Goal: Task Accomplishment & Management: Manage account settings

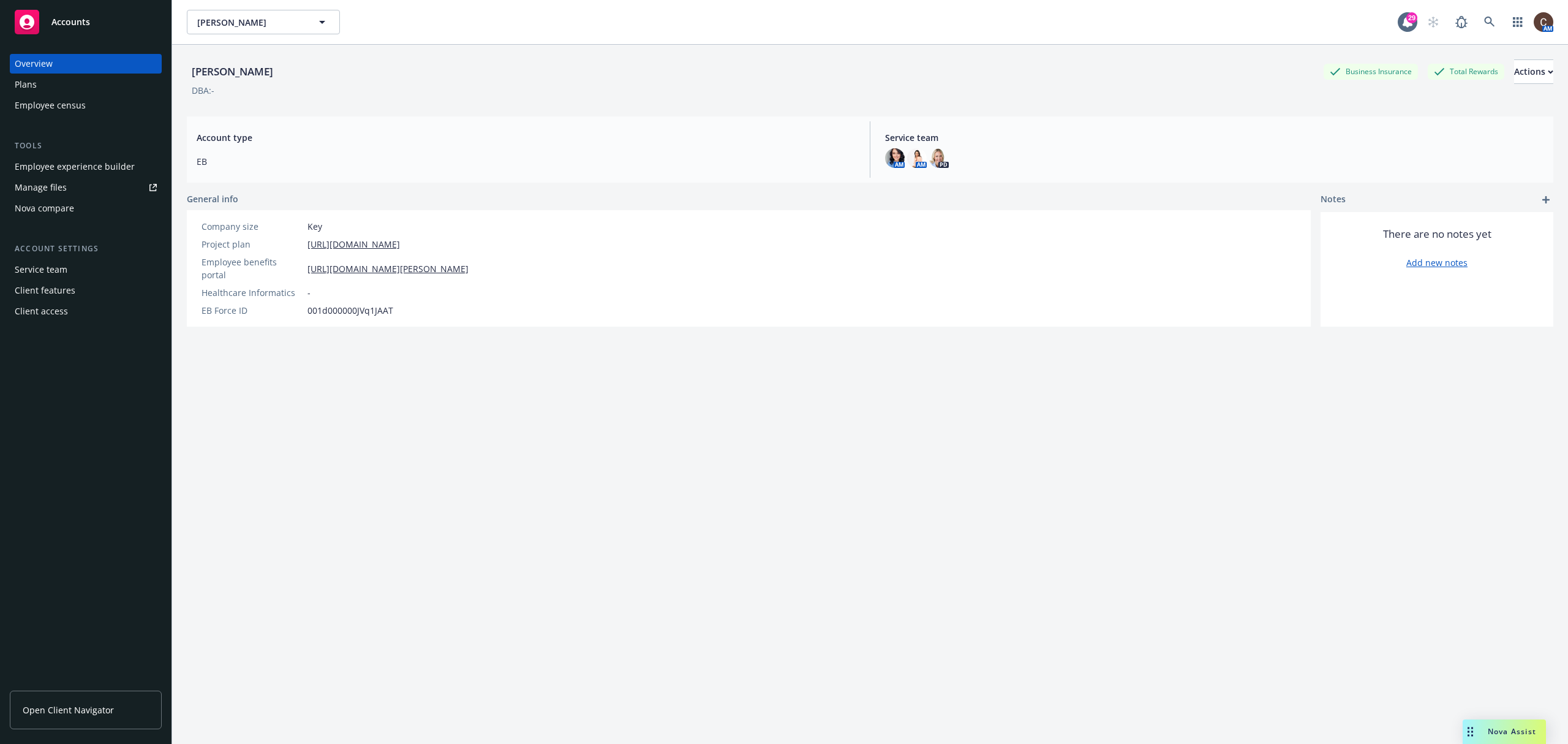
click at [80, 309] on div "Client access" at bounding box center [85, 311] width 142 height 20
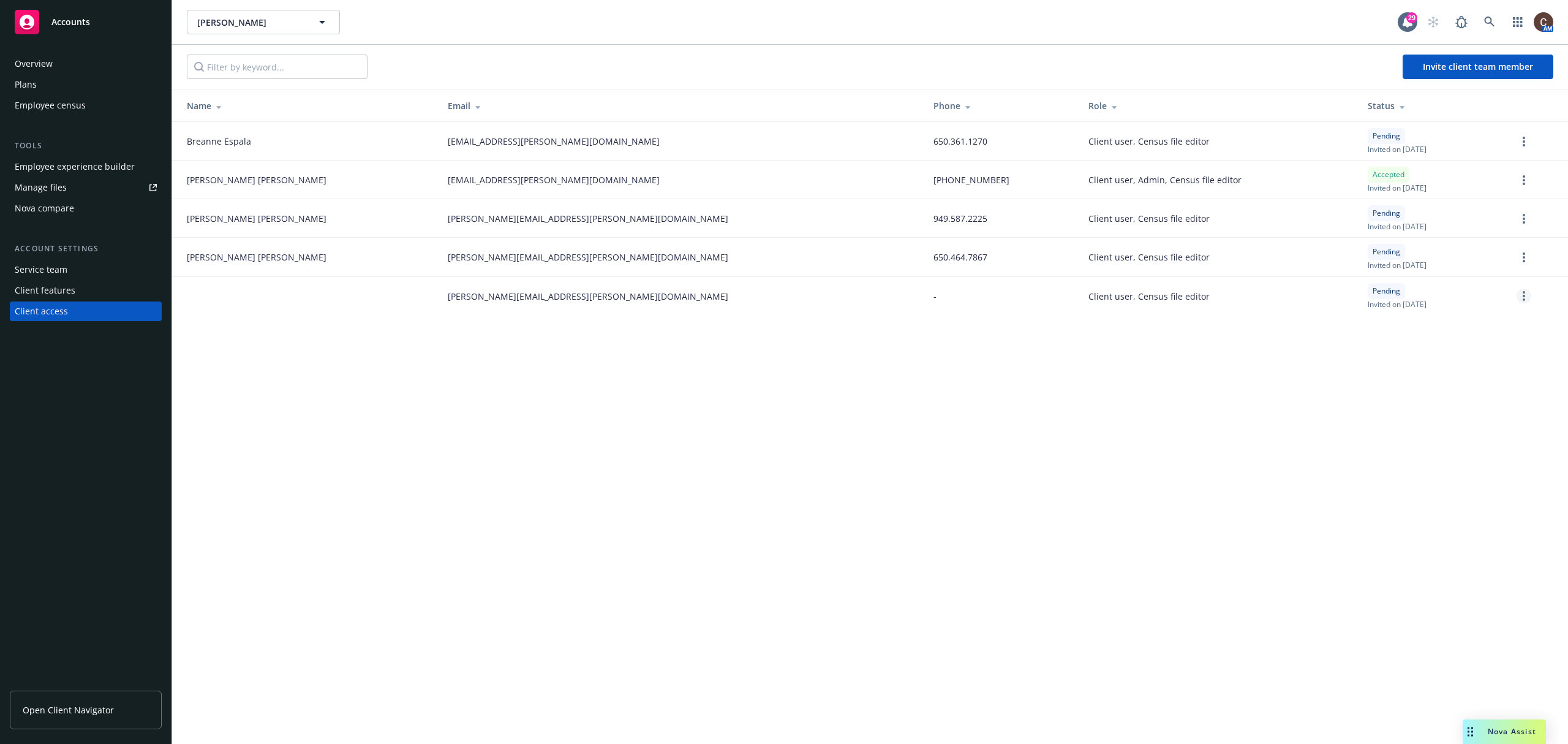
click at [1524, 300] on circle "more" at bounding box center [1524, 300] width 3 height 3
click at [1474, 327] on link "Re-send invite" at bounding box center [1477, 321] width 108 height 24
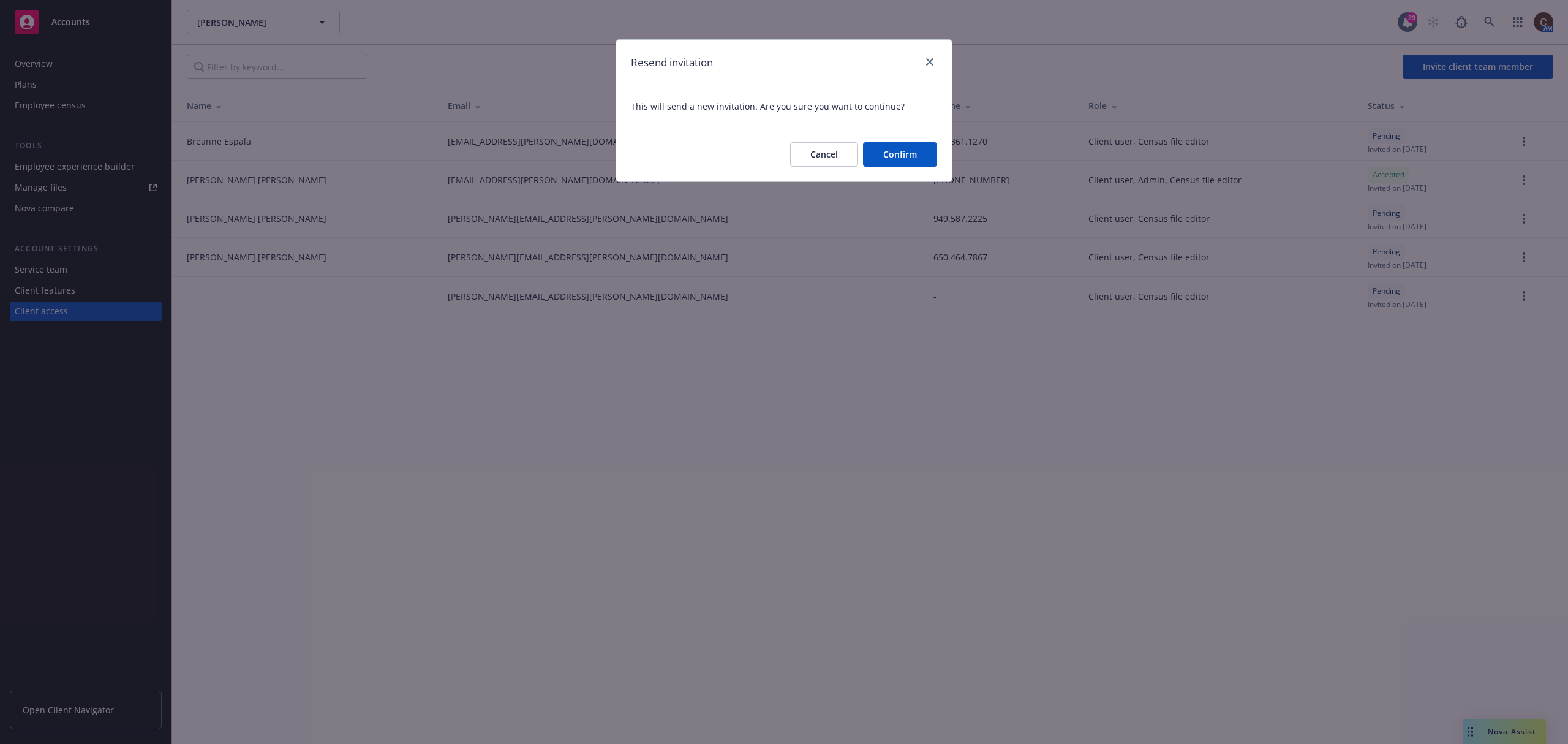
click at [905, 162] on button "Confirm" at bounding box center [900, 154] width 74 height 24
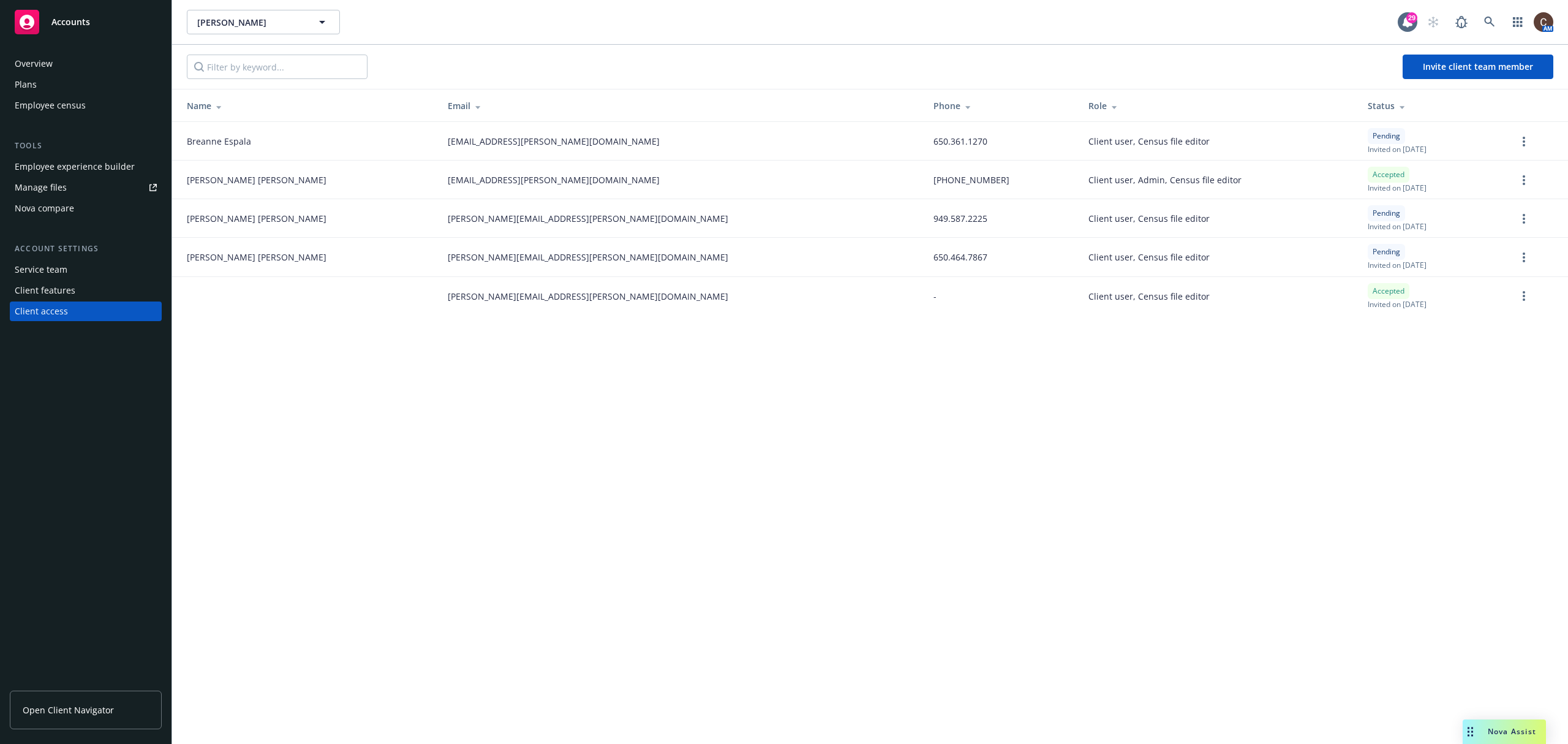
click at [308, 291] on td at bounding box center [304, 296] width 265 height 39
click at [1519, 299] on link "more" at bounding box center [1524, 296] width 14 height 14
click at [1458, 326] on link "Promote to administrator" at bounding box center [1459, 321] width 143 height 24
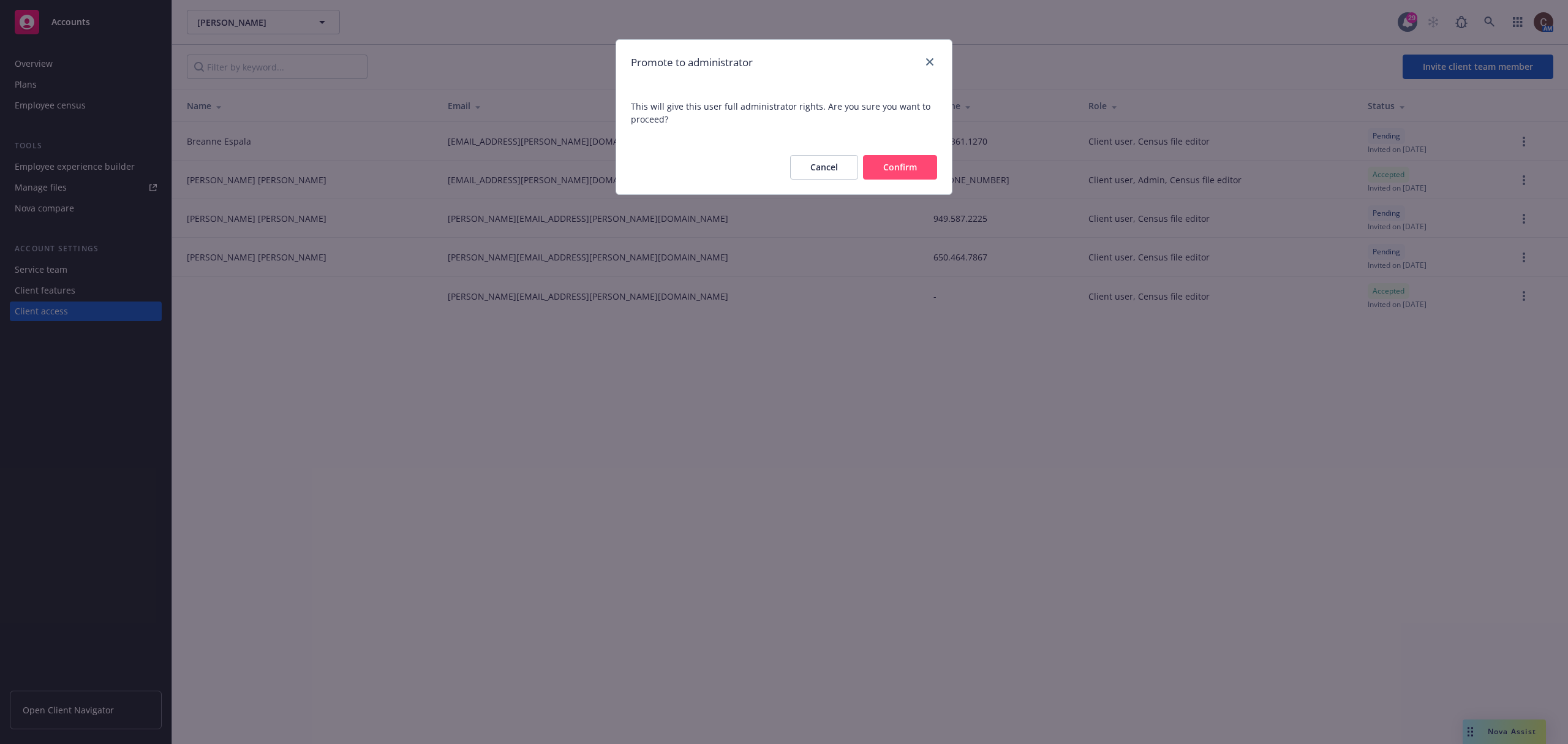
click at [914, 175] on button "Confirm" at bounding box center [900, 166] width 74 height 24
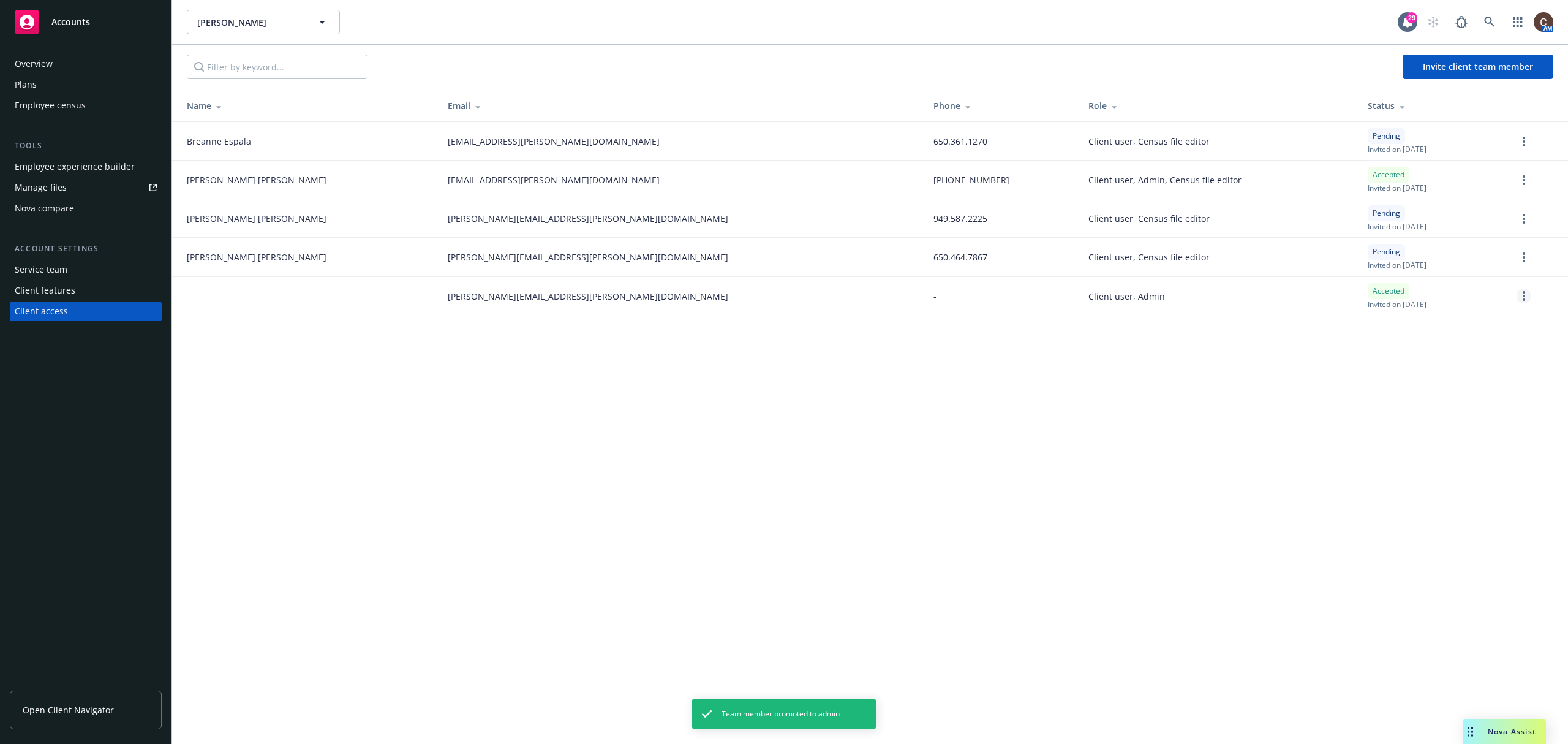
click at [1519, 300] on link "more" at bounding box center [1524, 296] width 14 height 14
click at [1456, 349] on link "Reset password" at bounding box center [1459, 345] width 143 height 24
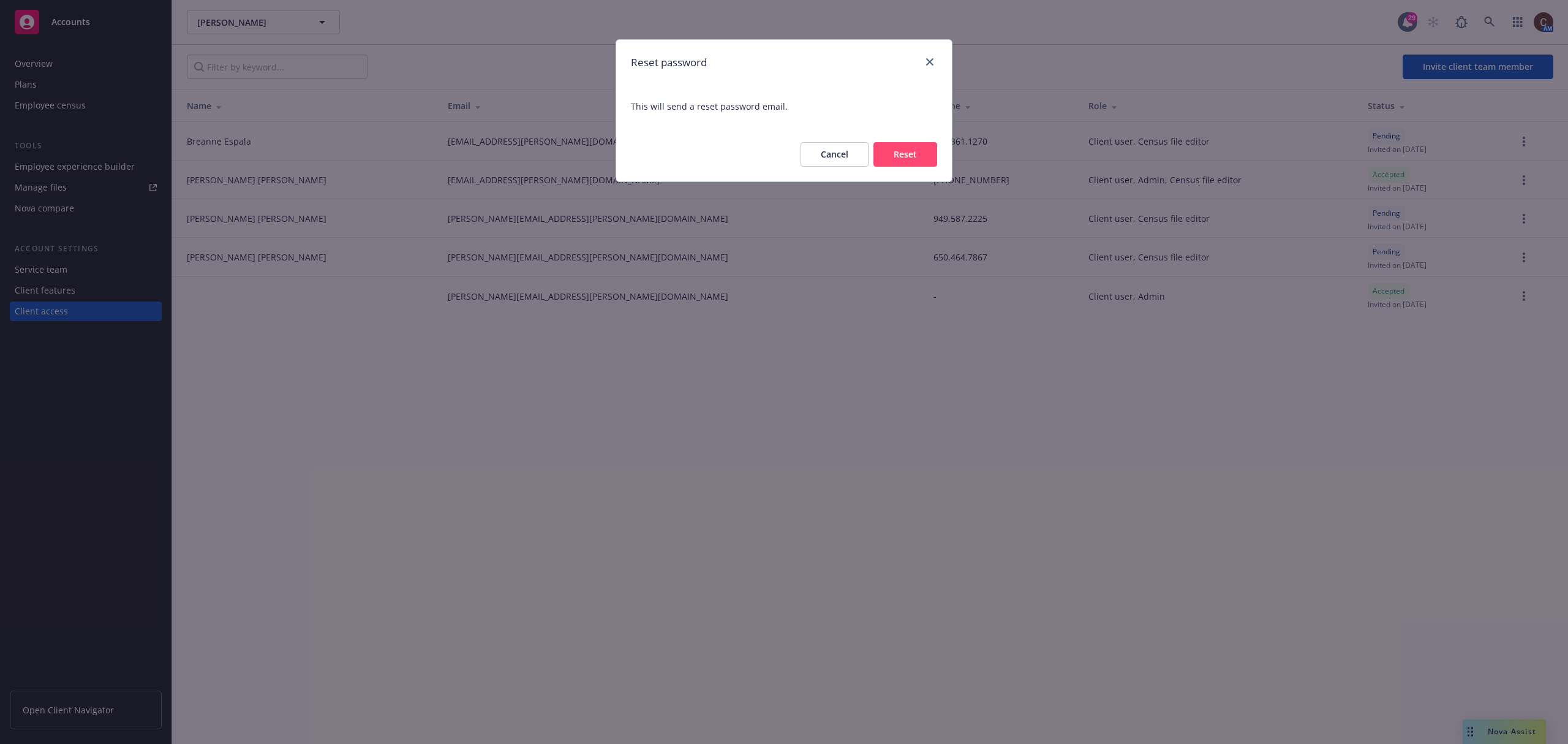
click at [918, 159] on button "Reset" at bounding box center [905, 154] width 64 height 24
